Goal: Information Seeking & Learning: Compare options

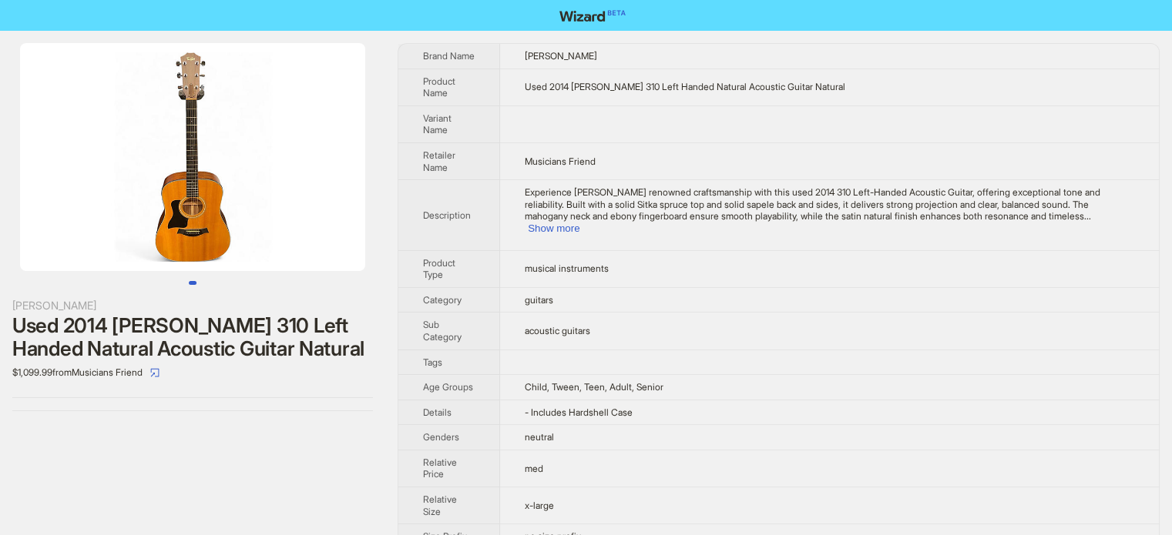
scroll to position [723, 0]
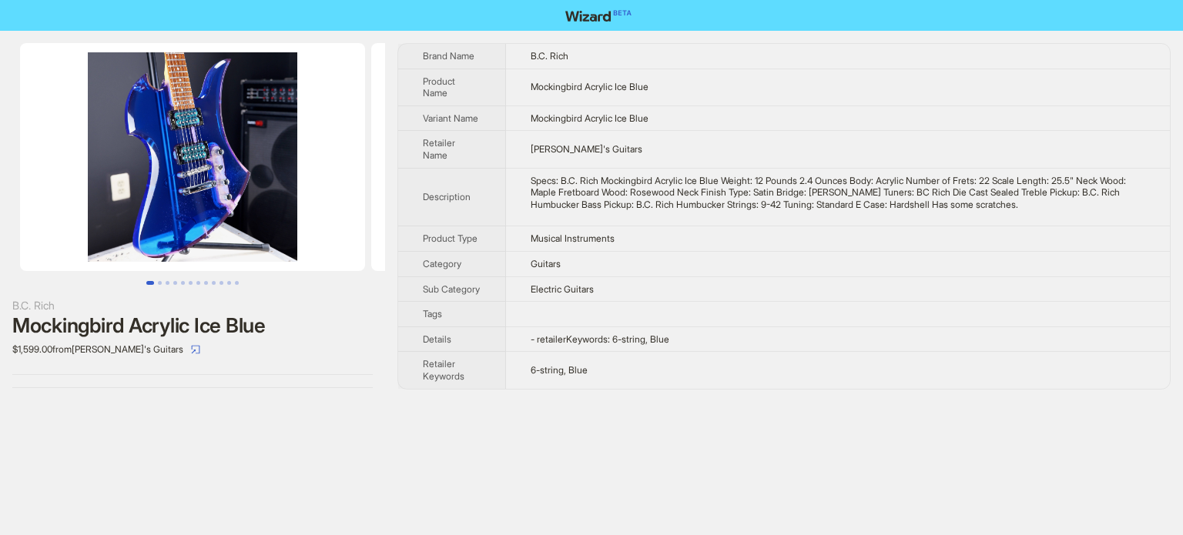
scroll to position [723, 0]
click at [595, 183] on div "Specs: B.C. Rich Mockingbird Acrylic Ice Blue Weight: 12 Pounds 2.4 Ounces Body…" at bounding box center [838, 193] width 615 height 36
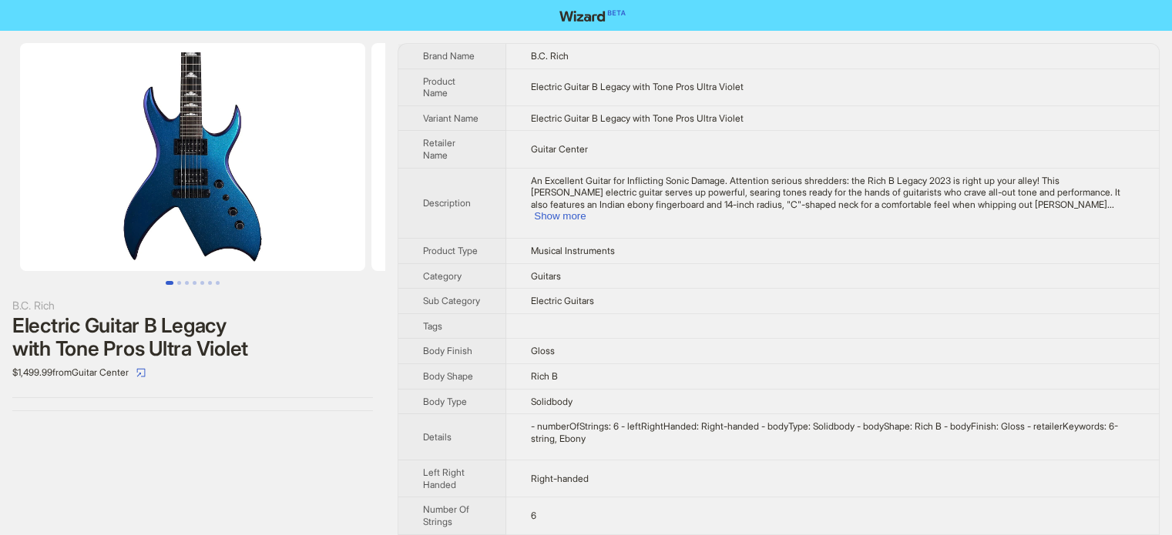
scroll to position [723, 0]
click at [590, 289] on td "Electric Guitars" at bounding box center [832, 301] width 652 height 25
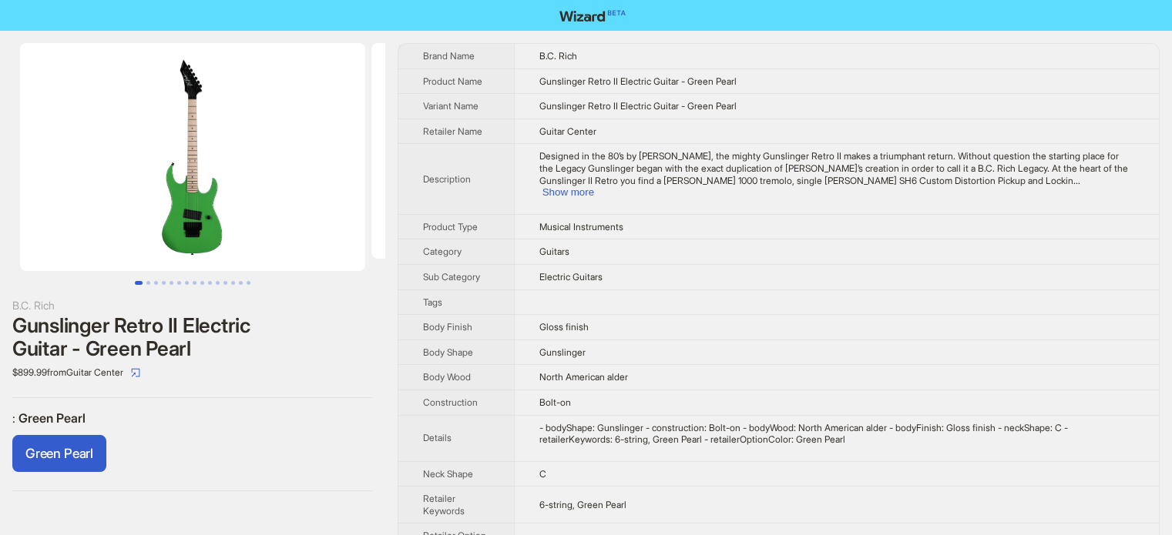
scroll to position [723, 0]
drag, startPoint x: 542, startPoint y: 492, endPoint x: 573, endPoint y: 491, distance: 30.8
type textarea "*******"
click at [572, 499] on span "6-string, Green Pearl" at bounding box center [582, 505] width 87 height 12
copy span "6-strin"
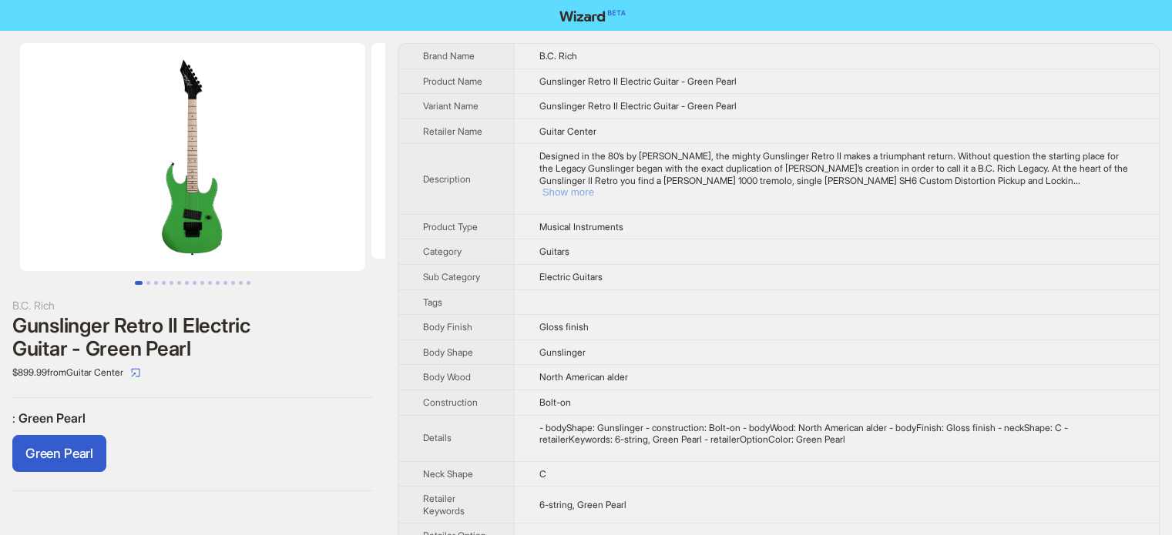
click at [594, 186] on button "Show more" at bounding box center [568, 192] width 52 height 12
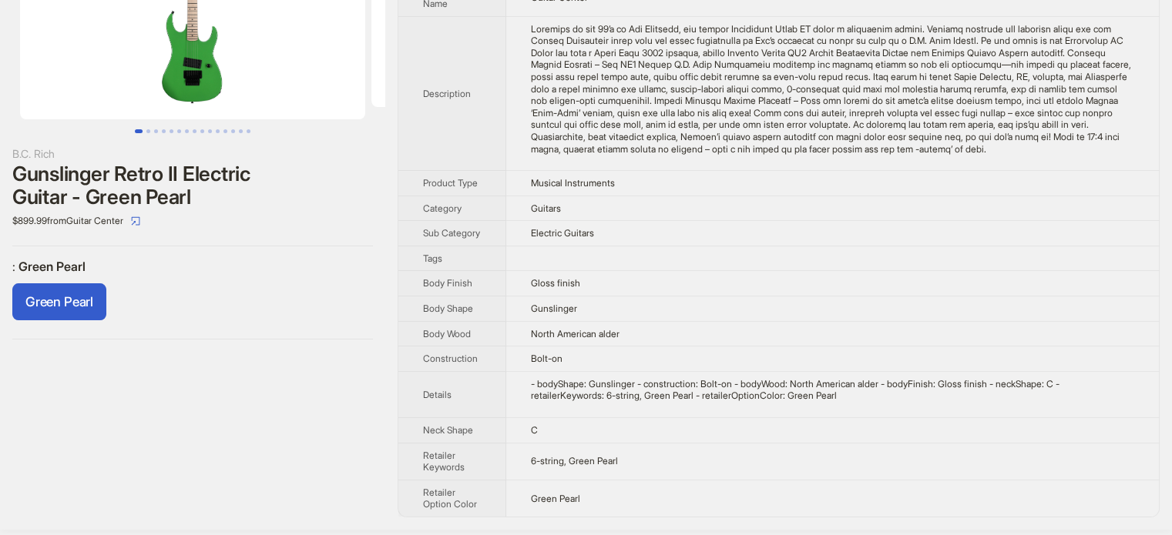
scroll to position [154, 0]
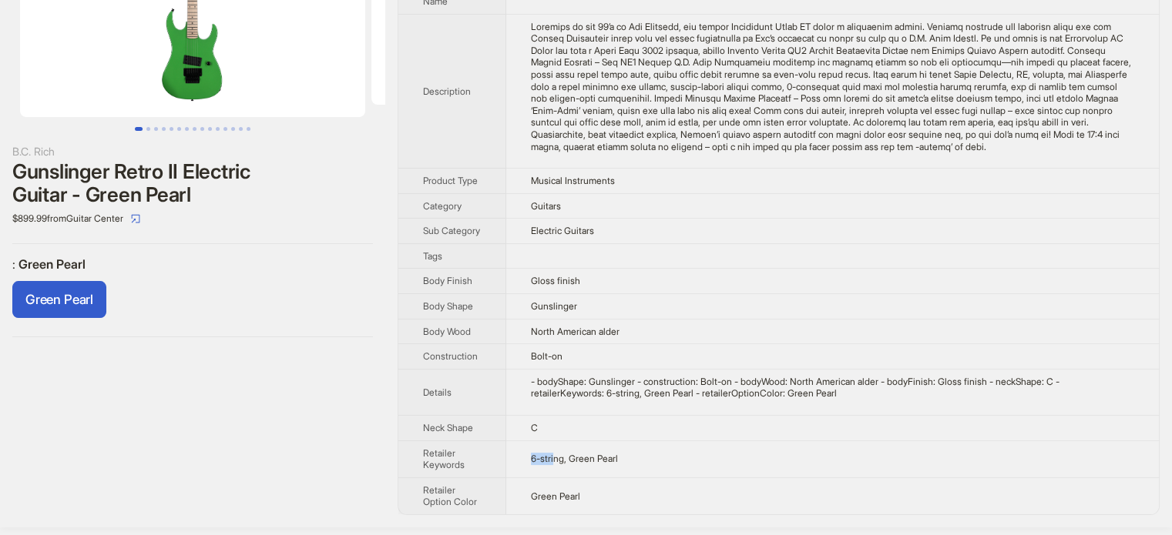
drag, startPoint x: 531, startPoint y: 480, endPoint x: 555, endPoint y: 481, distance: 23.9
click at [555, 478] on td "6-string, Green Pearl" at bounding box center [832, 459] width 652 height 37
copy span "6-stri"
click at [456, 236] on span "Sub Category" at bounding box center [451, 231] width 57 height 12
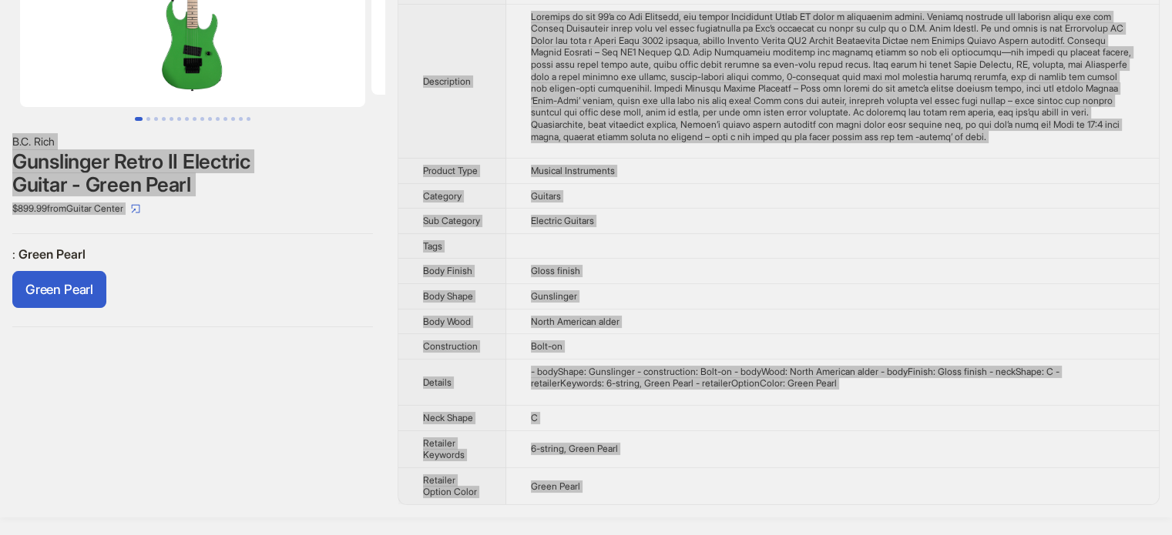
scroll to position [167, 0]
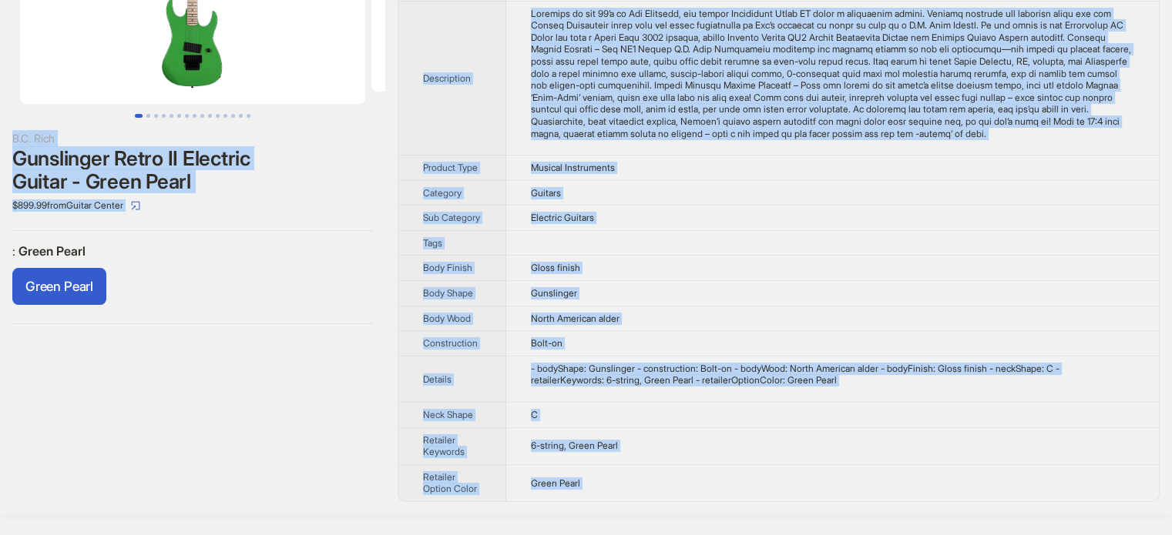
click at [99, 372] on div "B.C. Rich Gunslinger Retro II Electric Guitar - Green Pearl $899.99 from Guitar…" at bounding box center [192, 189] width 385 height 651
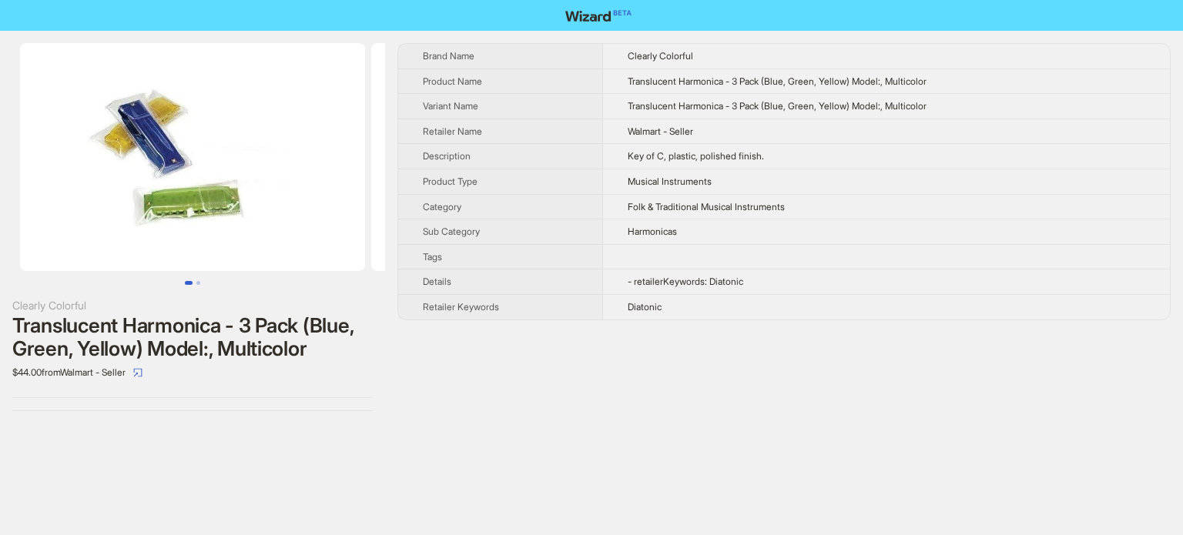
scroll to position [723, 0]
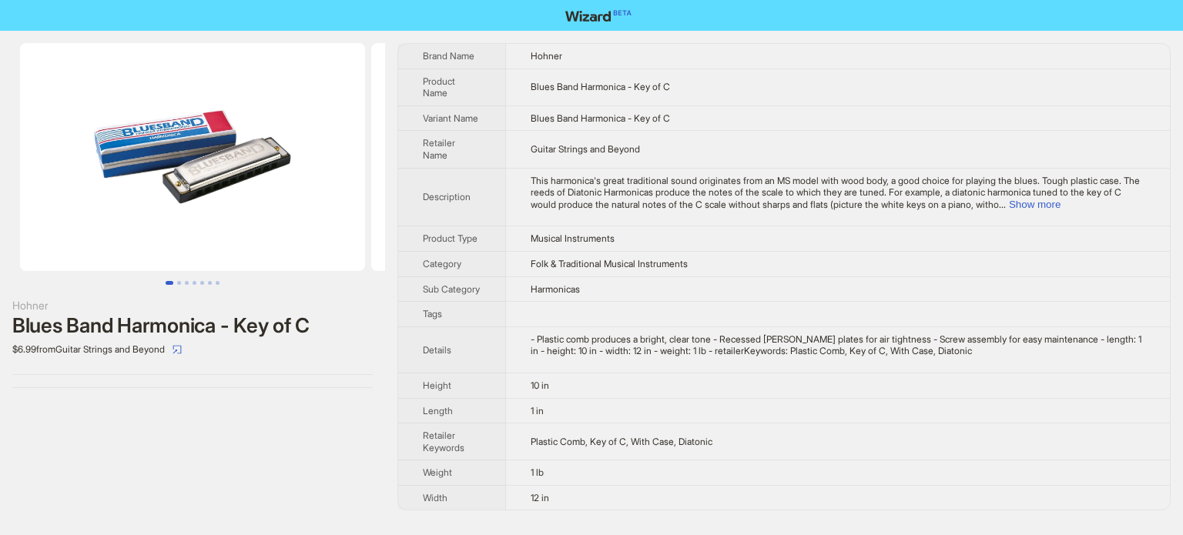
scroll to position [723, 0]
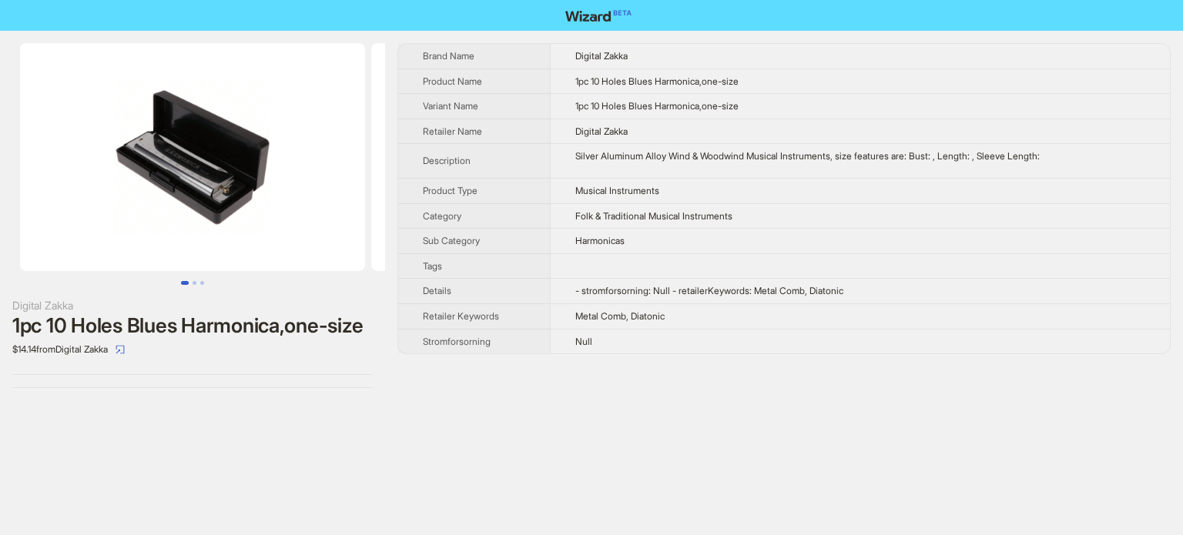
scroll to position [723, 0]
drag, startPoint x: 15, startPoint y: 378, endPoint x: 12, endPoint y: 512, distance: 133.3
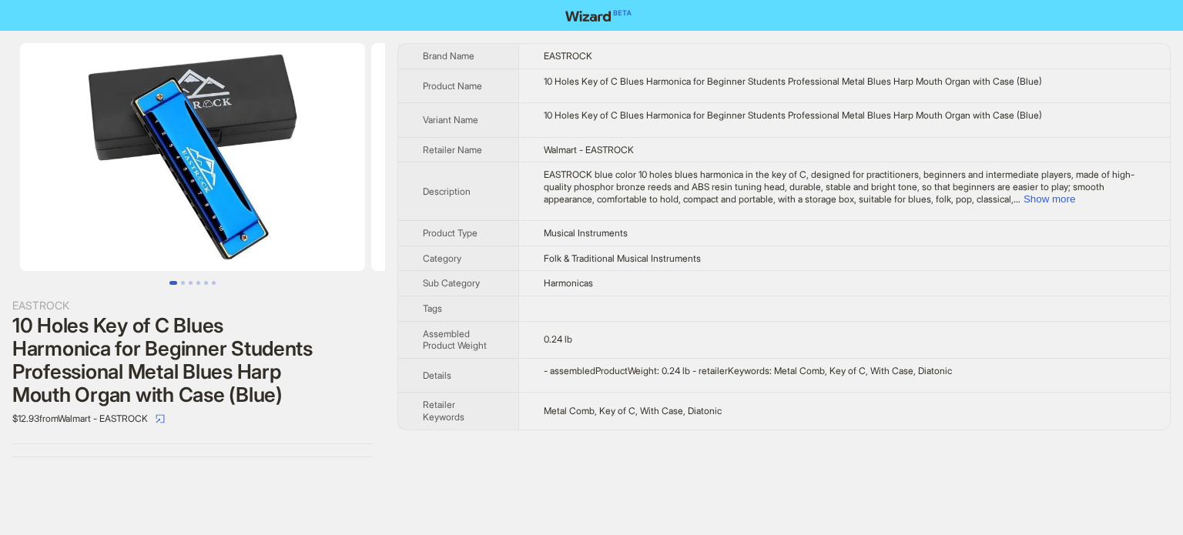
scroll to position [723, 0]
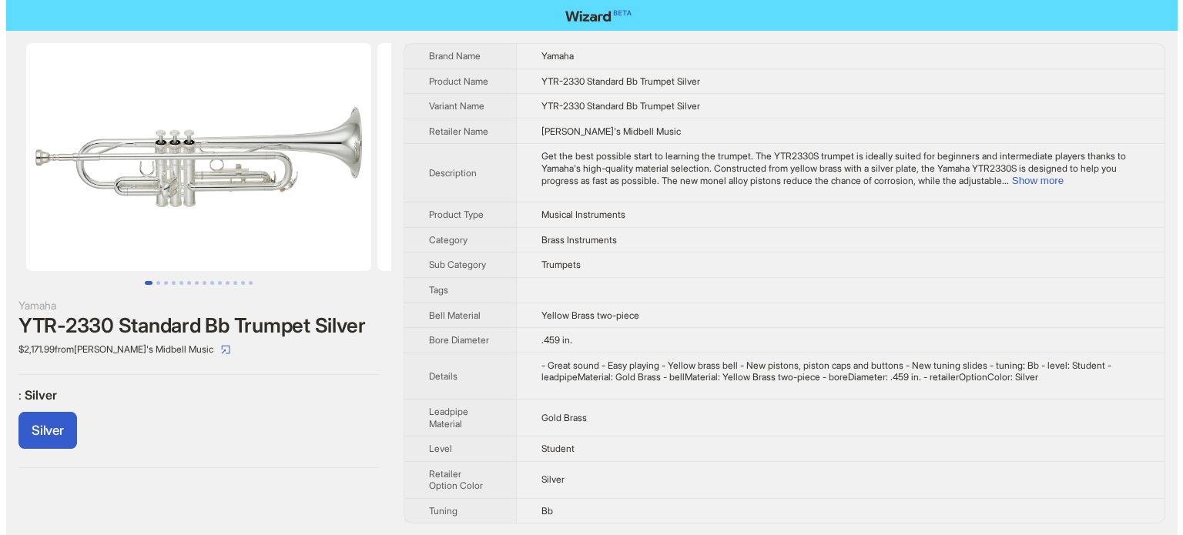
scroll to position [723, 0]
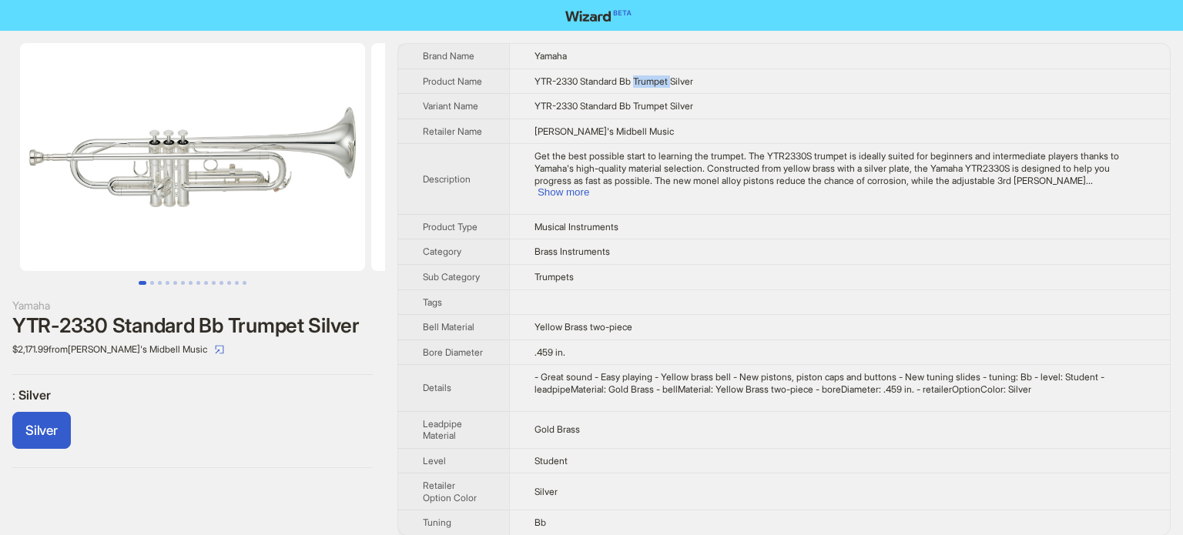
drag, startPoint x: 642, startPoint y: 82, endPoint x: 681, endPoint y: 81, distance: 39.3
type textarea "*******"
click at [681, 81] on span "YTR-2330 Standard Bb Trumpet Silver" at bounding box center [614, 81] width 159 height 12
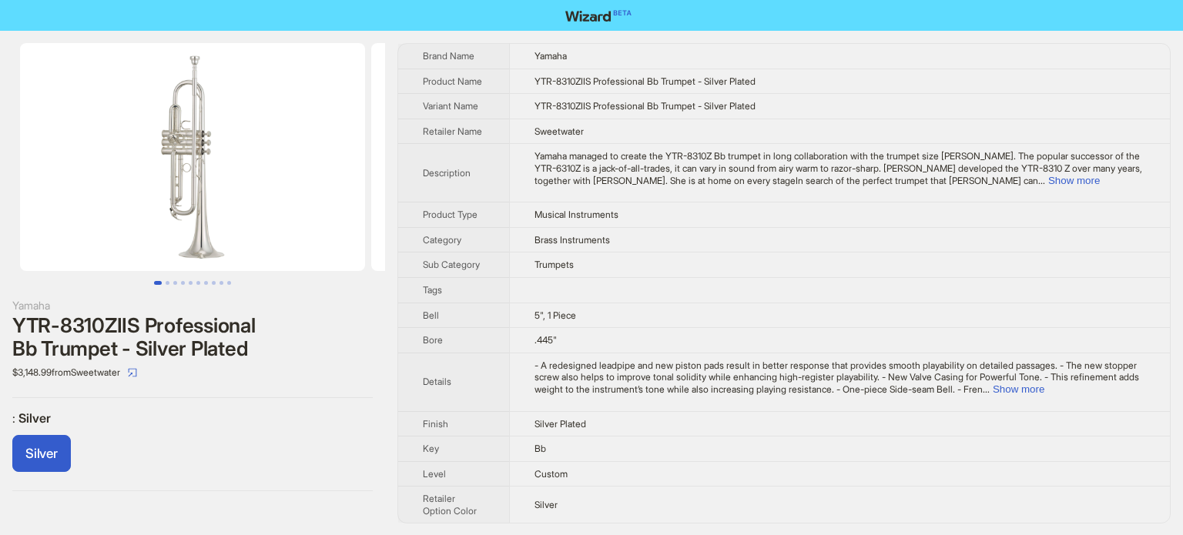
scroll to position [723, 0]
click at [561, 246] on td "Brass Instruments" at bounding box center [839, 239] width 661 height 25
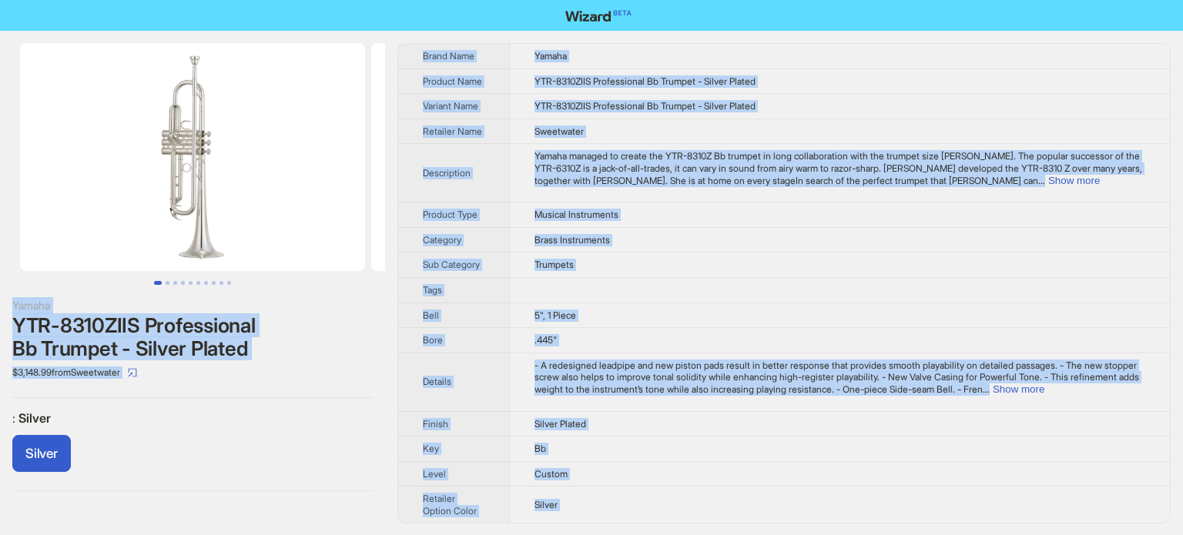
copy span
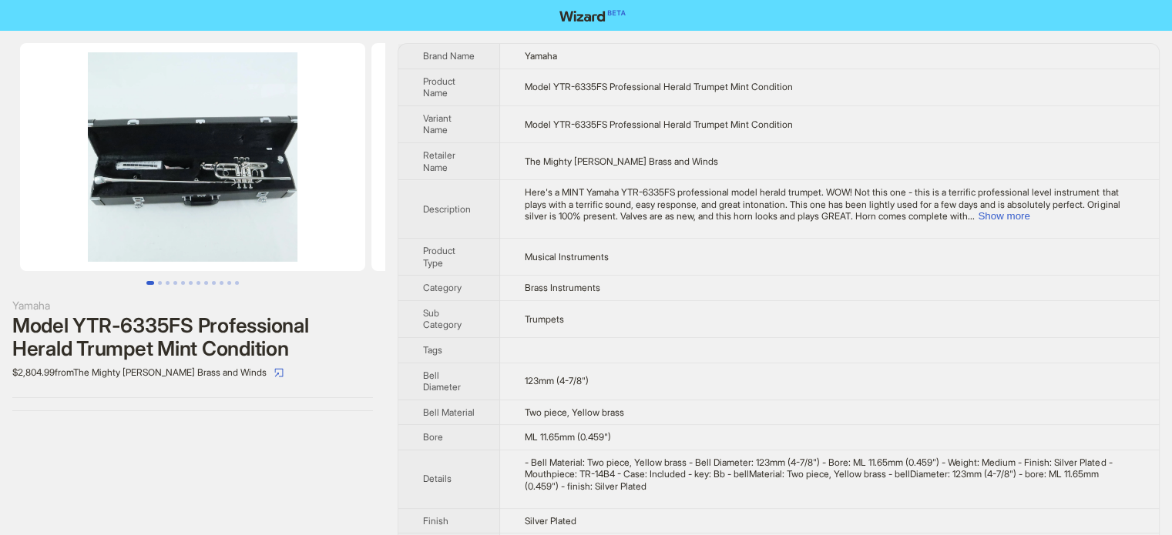
scroll to position [723, 0]
click at [570, 291] on span "Brass Instruments" at bounding box center [562, 288] width 75 height 12
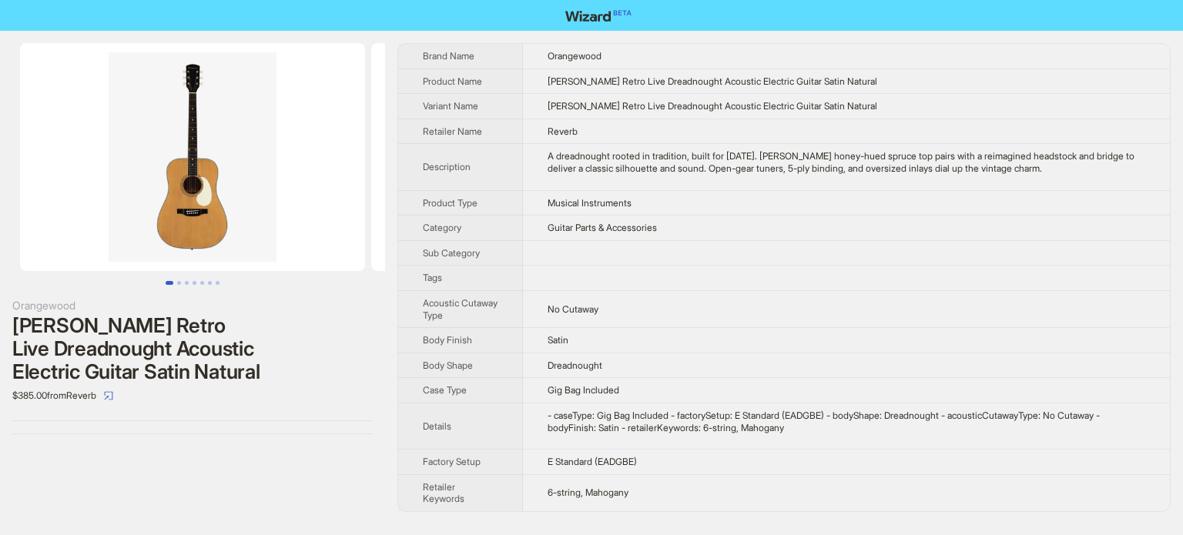
scroll to position [723, 0]
click at [552, 201] on span "Musical Instruments" at bounding box center [590, 203] width 84 height 12
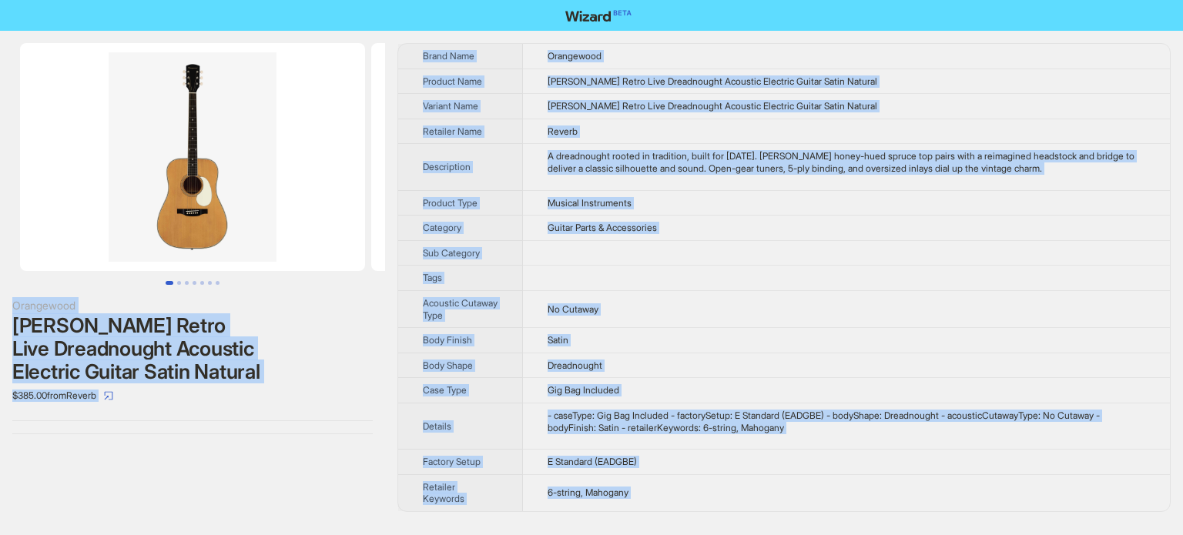
copy body "Orangewood Austen Retro Live Dreadnought Acoustic Electric Guitar Satin Natural…"
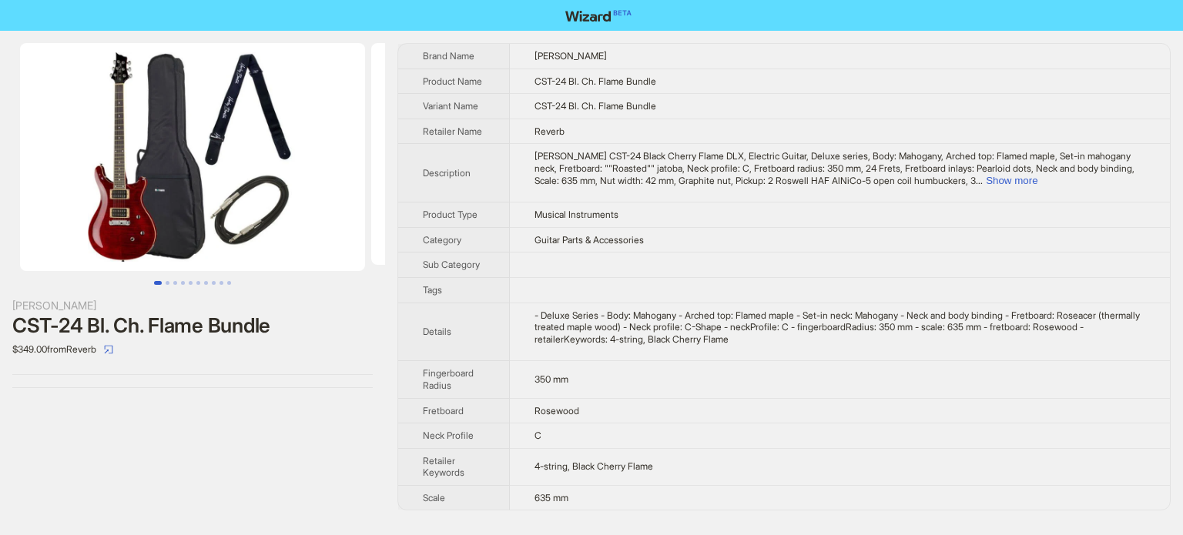
scroll to position [723, 0]
click at [576, 317] on div "- Deluxe Series - Body: Mahogany - Arched top: Flamed maple - Set-in neck: Maho…" at bounding box center [840, 328] width 611 height 36
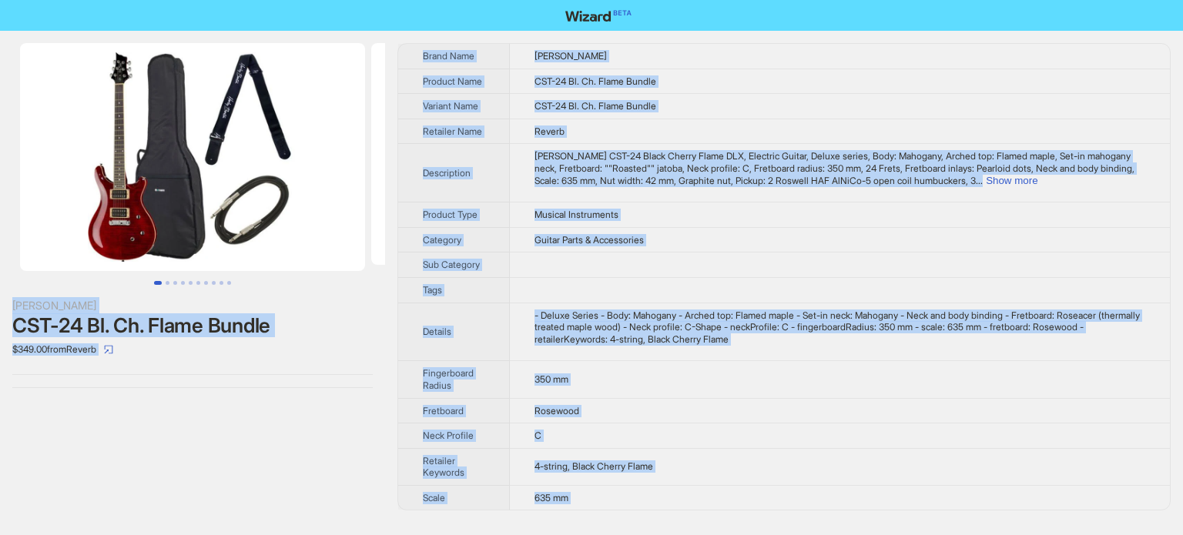
copy body "[PERSON_NAME] CST-24 Bl. Ch. Flame Bundle $349.00 from Reverb Brand Name [PERSO…"
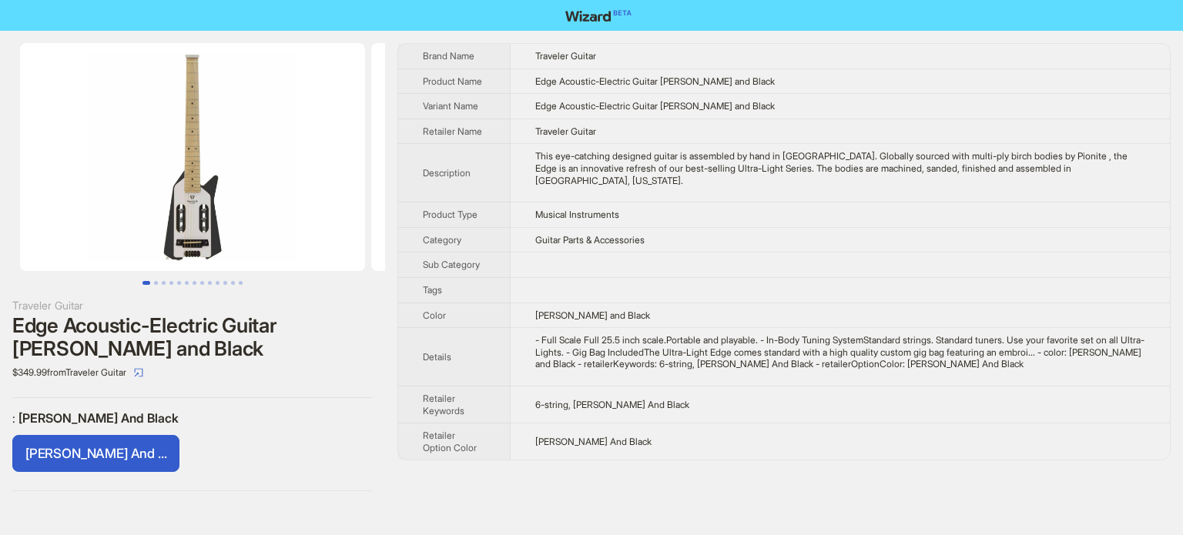
scroll to position [723, 0]
click at [653, 335] on div "- Full Scale Full 25.5 inch scale.Portable and playable. - In-Body Tuning Syste…" at bounding box center [840, 352] width 610 height 36
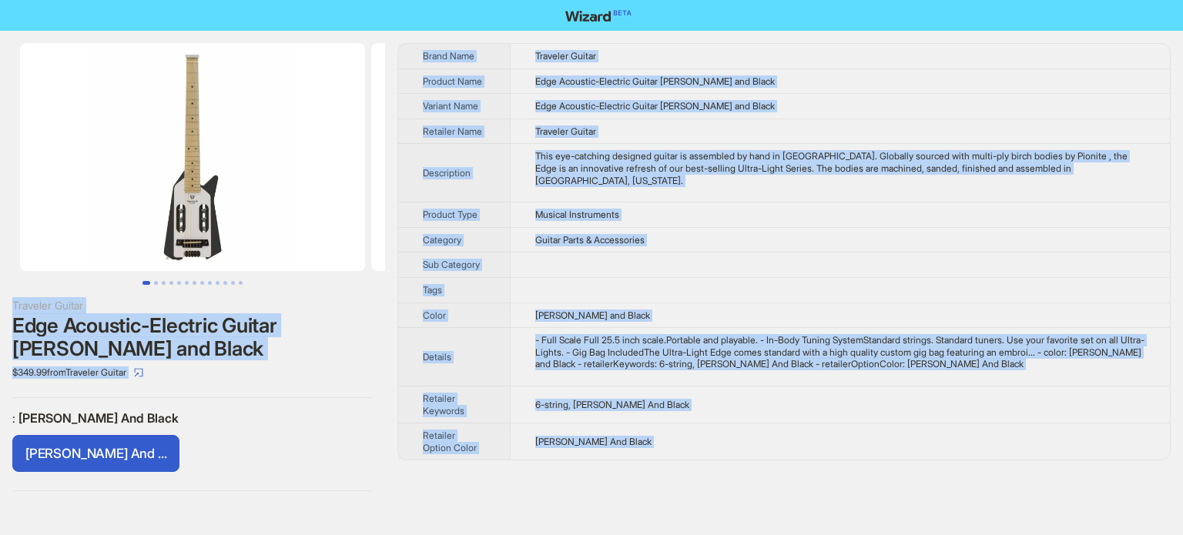
copy body "Traveler Guitar Edge Acoustic-Electric Guitar [PERSON_NAME] and Black $349.99 f…"
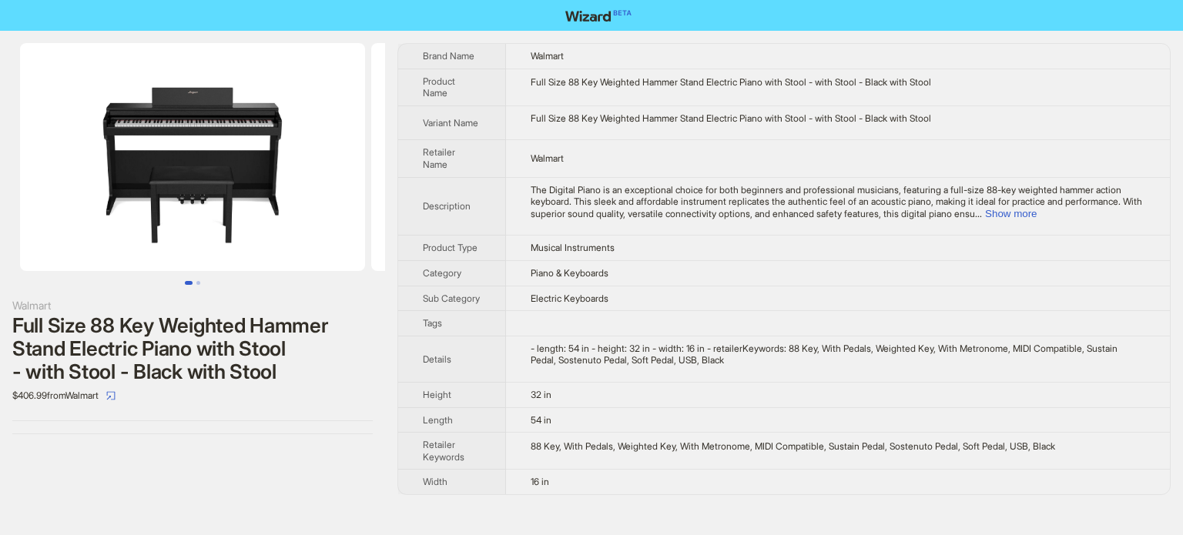
scroll to position [723, 0]
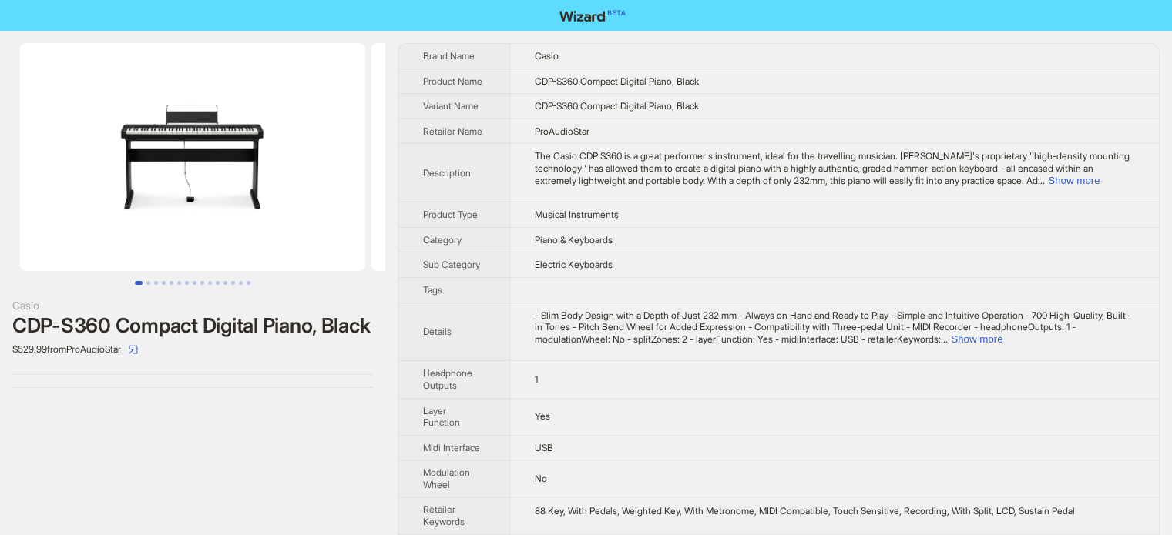
scroll to position [723, 0]
